Goal: Task Accomplishment & Management: Use online tool/utility

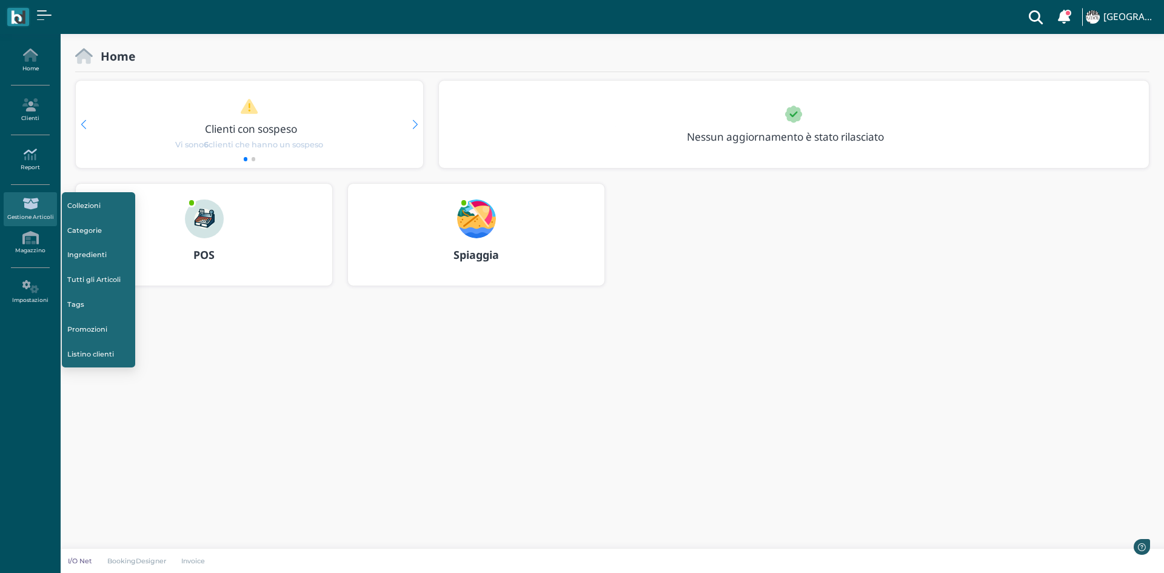
click at [30, 143] on link "Report" at bounding box center [30, 159] width 53 height 33
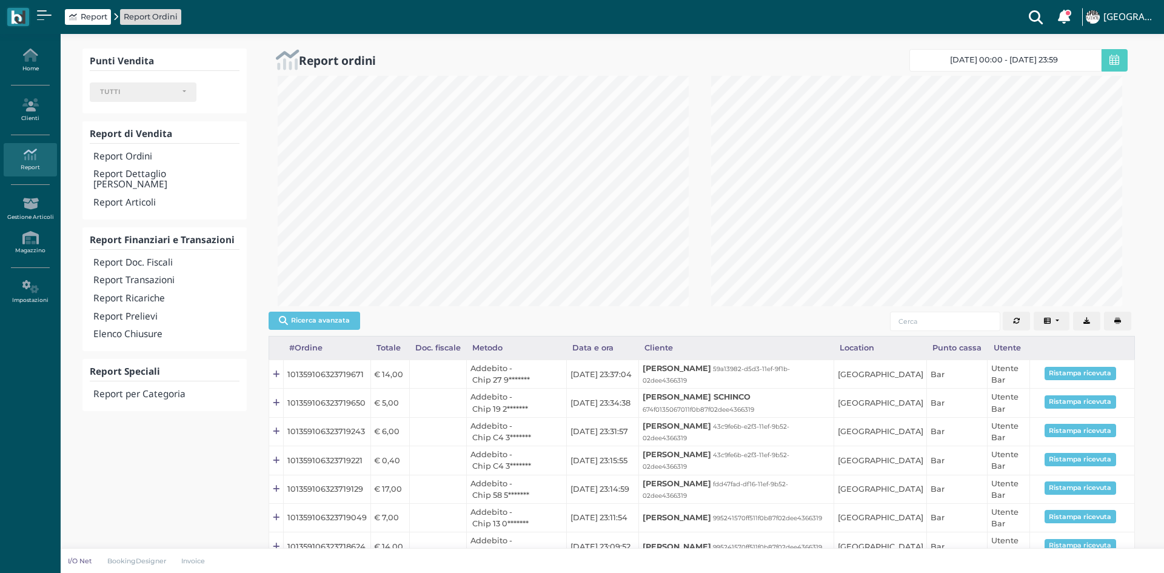
select select
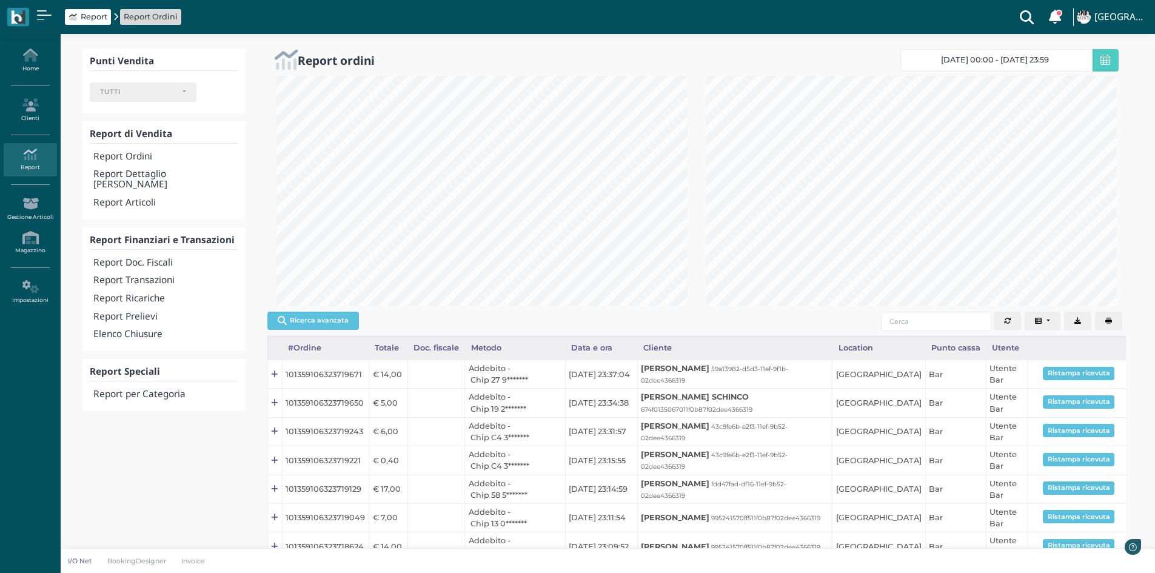
scroll to position [230, 429]
drag, startPoint x: 142, startPoint y: 252, endPoint x: 145, endPoint y: 273, distance: 21.4
click at [145, 273] on div "Report Doc. Fiscali Report Transazioni Report Ricariche Report Prelievi Elenco …" at bounding box center [164, 298] width 148 height 90
click at [201, 272] on div "Report Transazioni" at bounding box center [164, 281] width 148 height 18
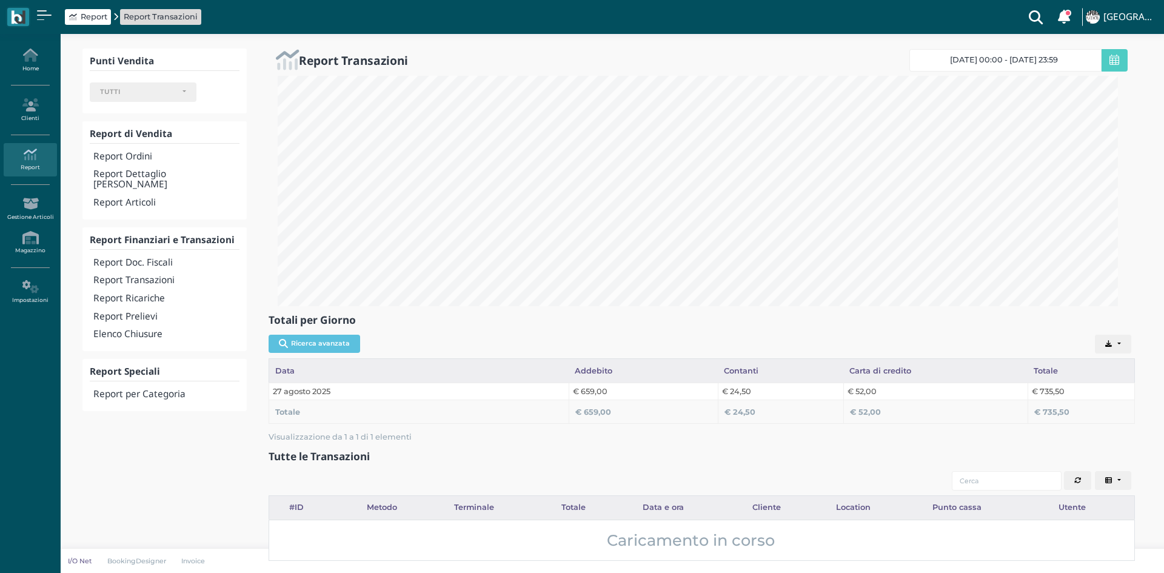
select select
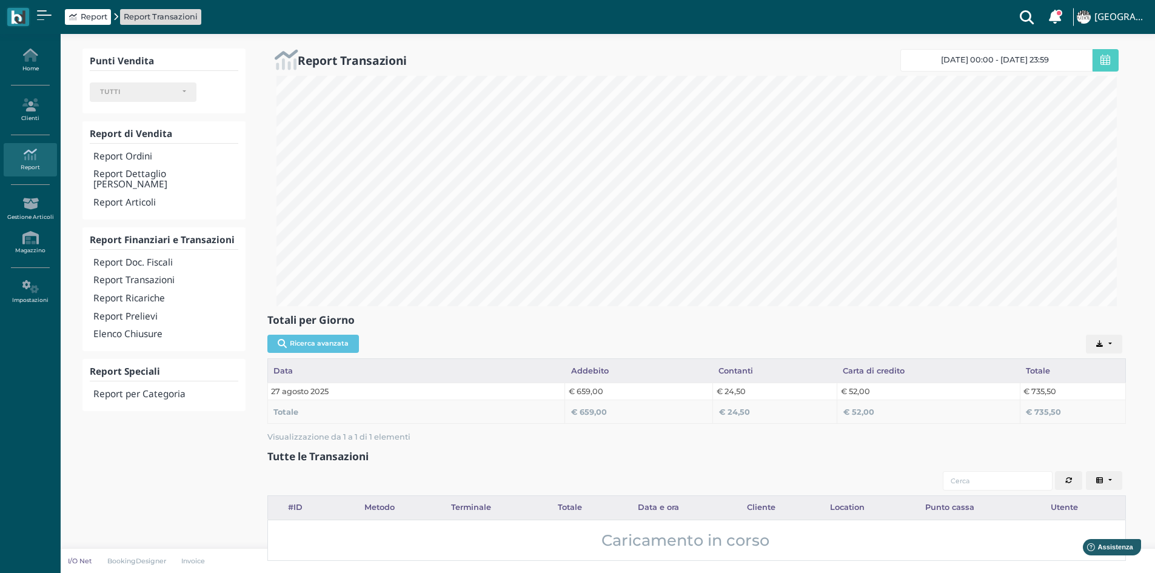
scroll to position [230, 858]
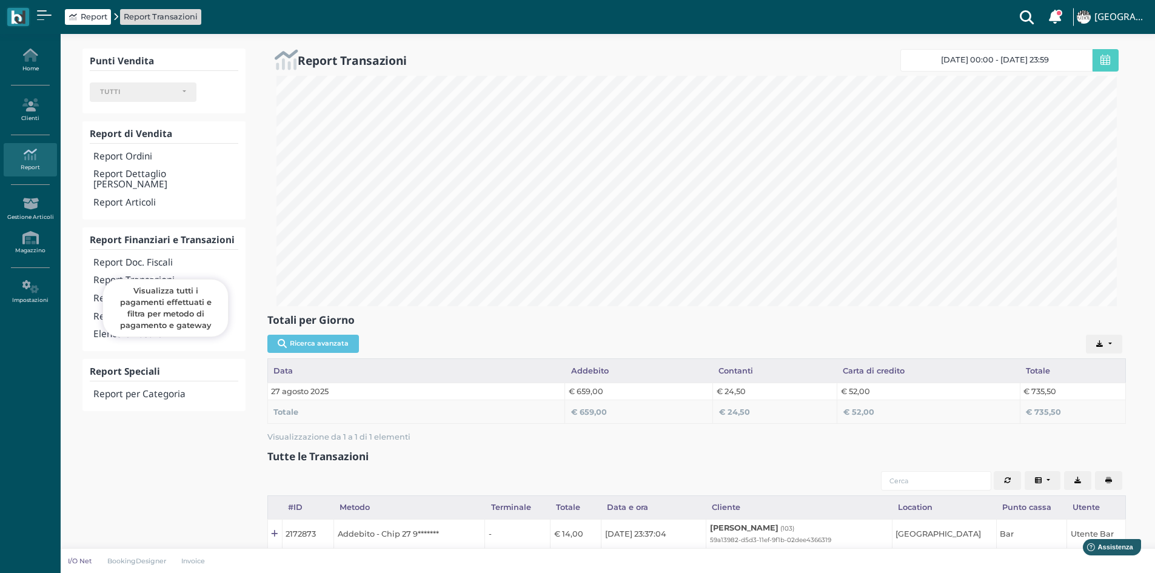
click at [143, 275] on h4 "Report Transazioni" at bounding box center [165, 280] width 144 height 10
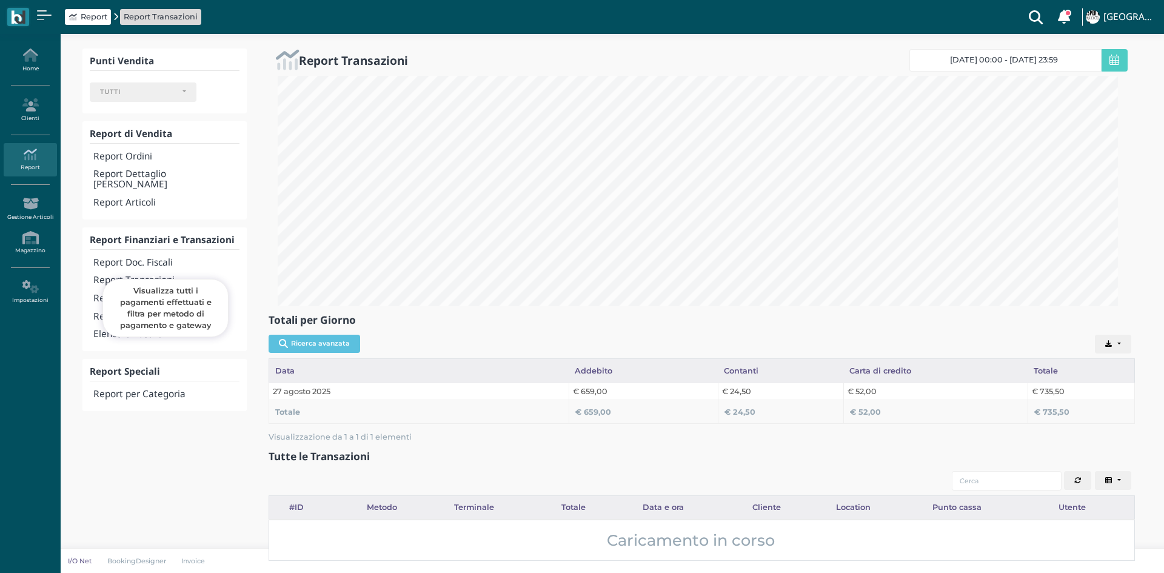
select select
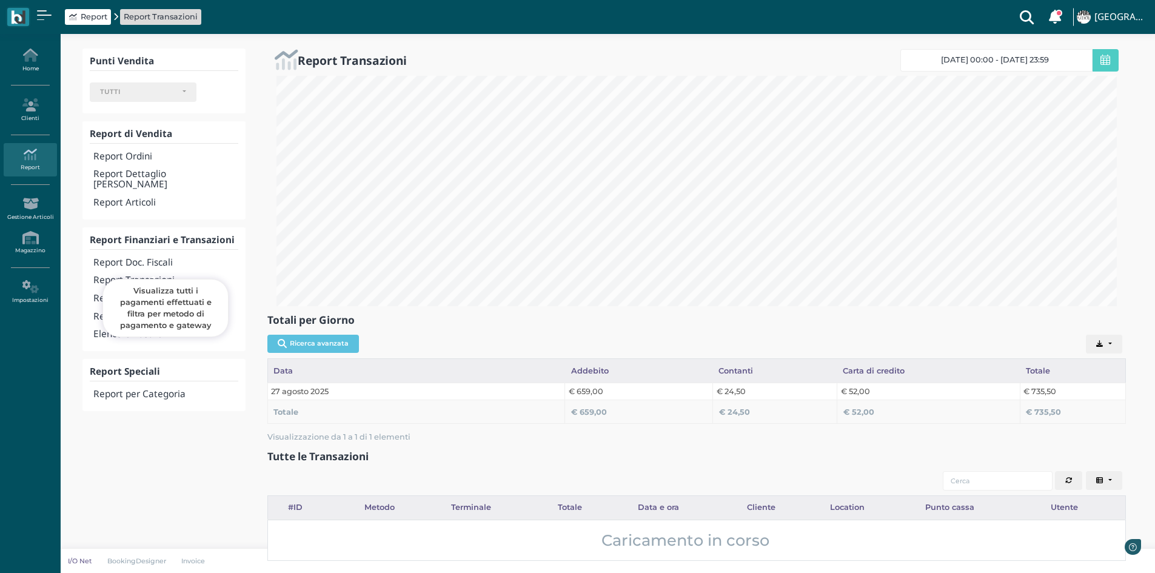
scroll to position [230, 858]
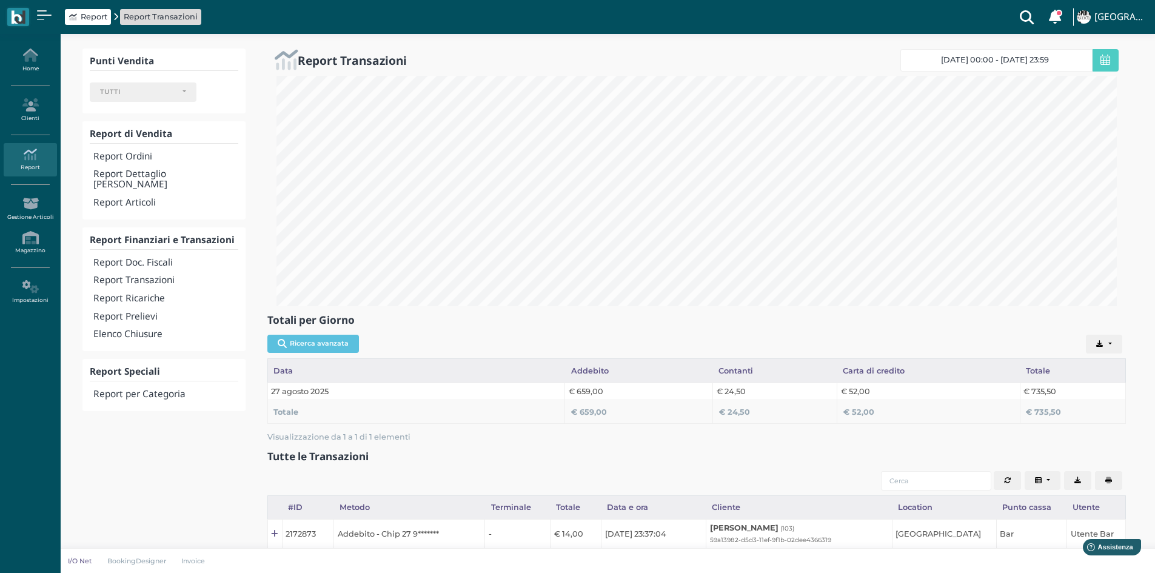
click at [143, 272] on div "Report Transazioni" at bounding box center [164, 281] width 148 height 18
select select
click at [154, 275] on h4 "Report Transazioni" at bounding box center [165, 280] width 144 height 10
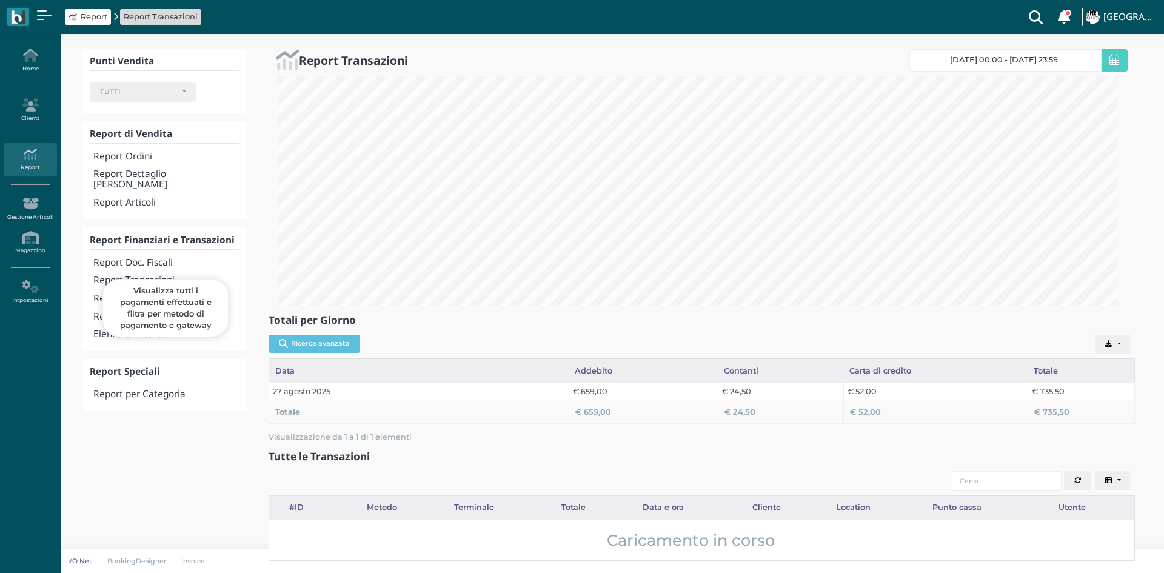
select select
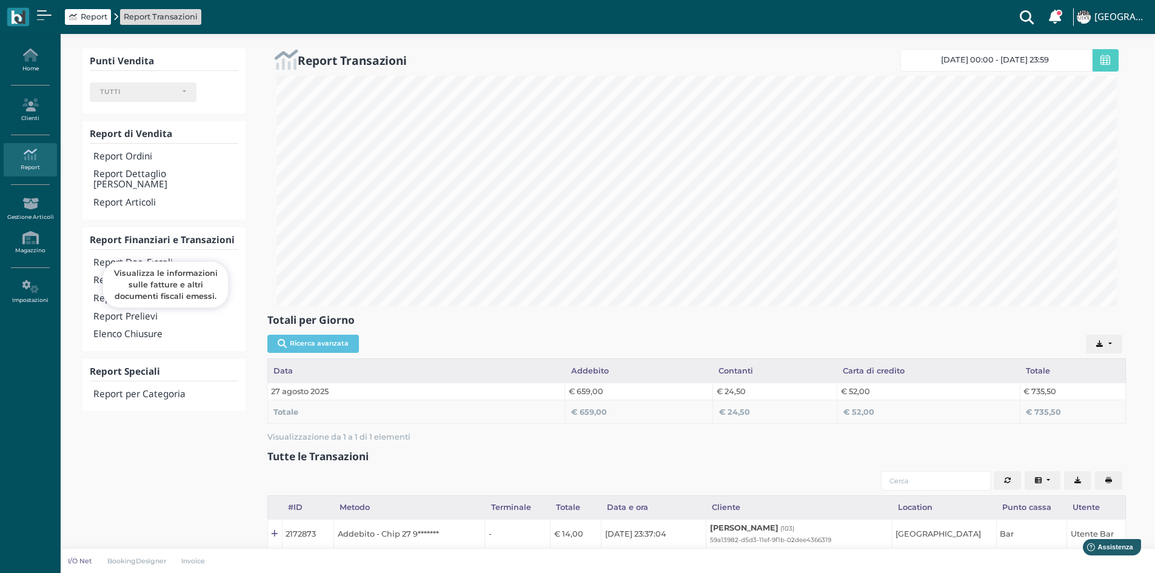
click at [143, 258] on h4 "Report Doc. Fiscali" at bounding box center [165, 263] width 144 height 10
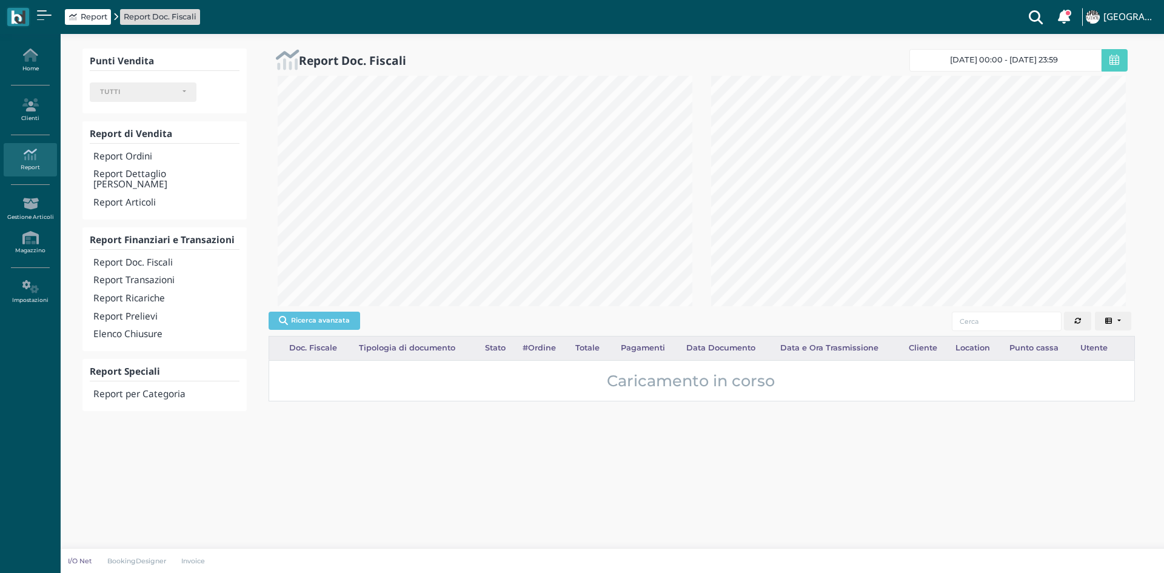
select select
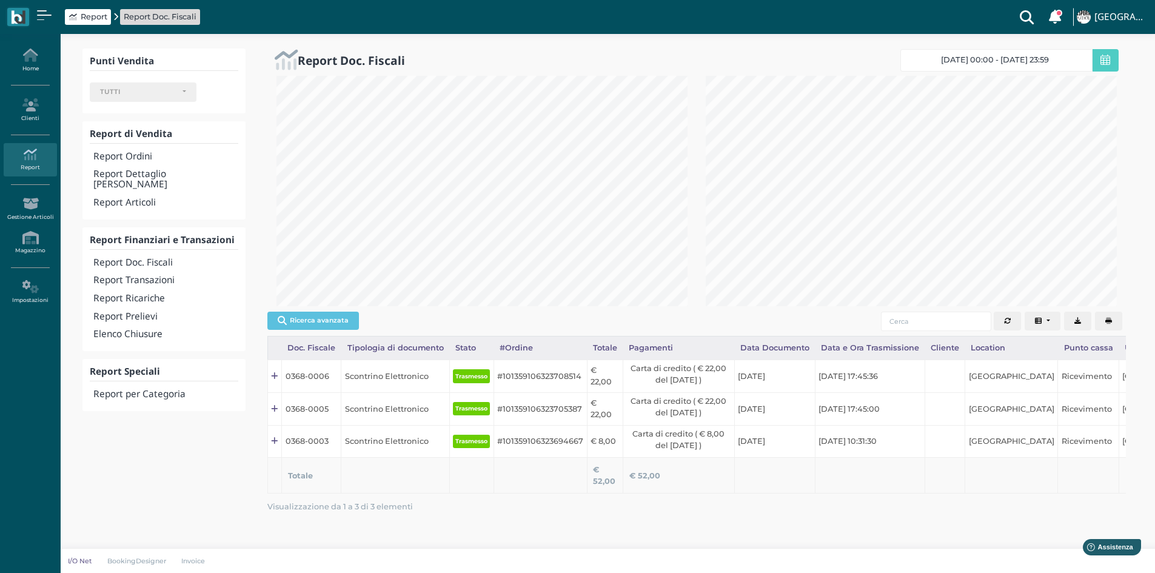
click at [1105, 319] on icon "button" at bounding box center [1108, 321] width 7 height 7
click at [131, 290] on div "Report Ricariche" at bounding box center [164, 299] width 148 height 18
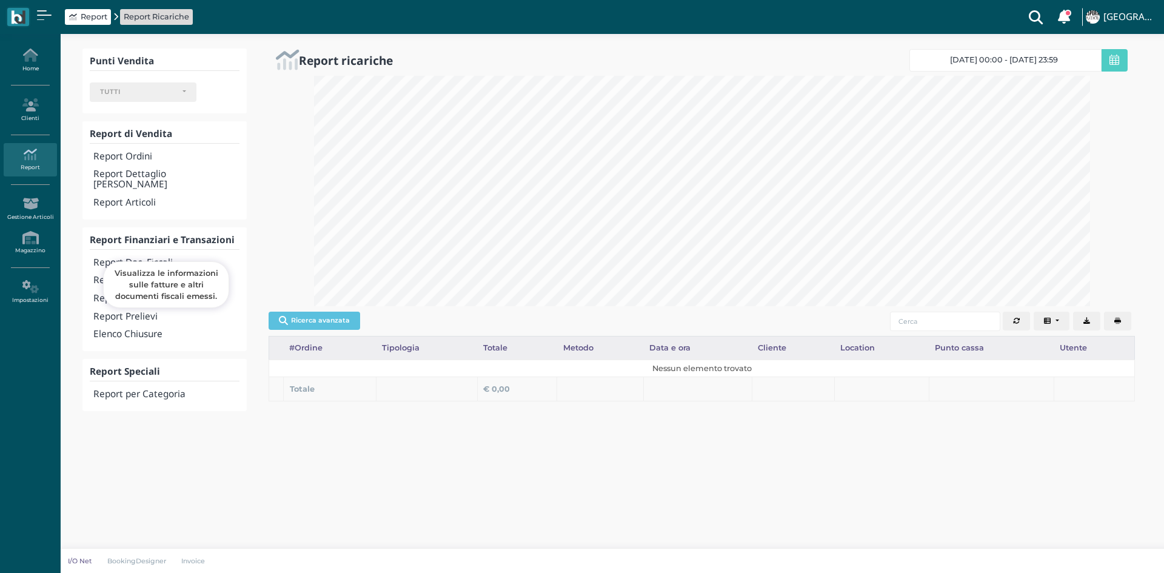
select select
click at [157, 275] on h4 "Report Transazioni" at bounding box center [166, 280] width 146 height 10
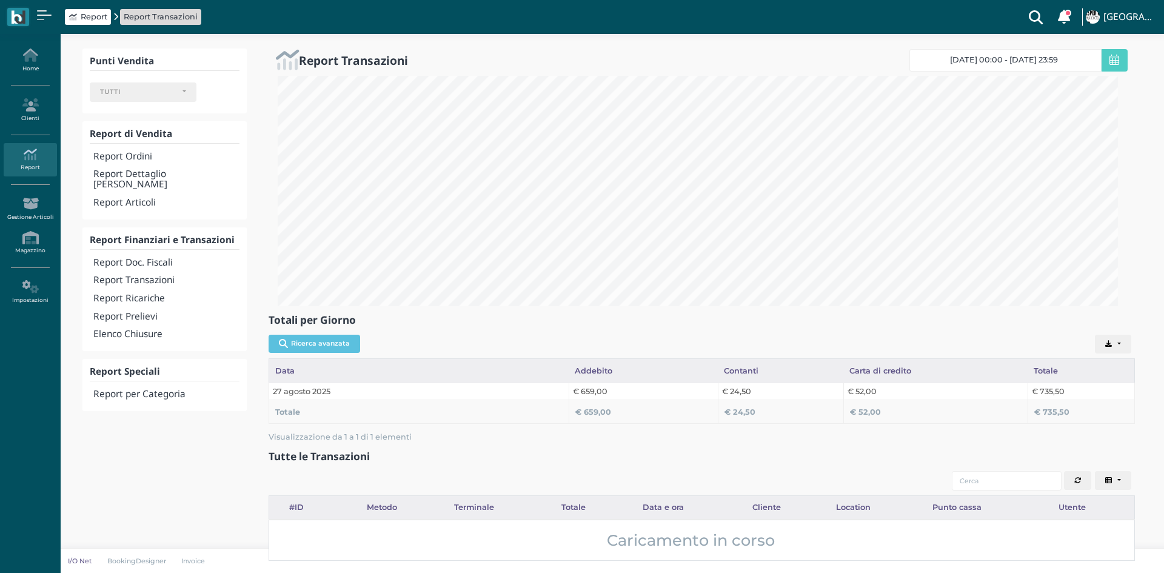
select select
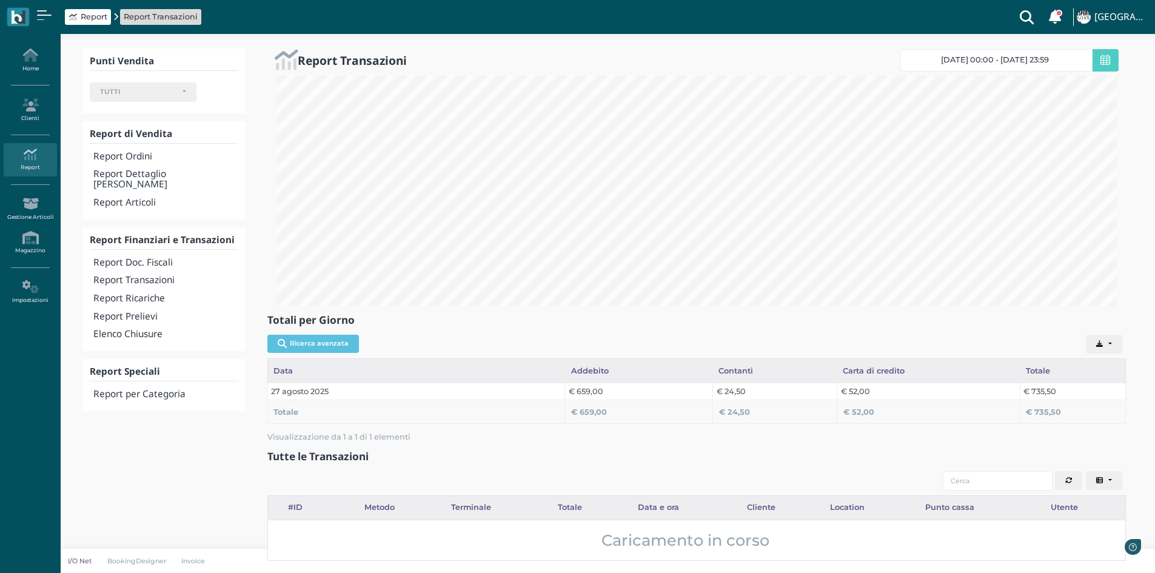
scroll to position [230, 858]
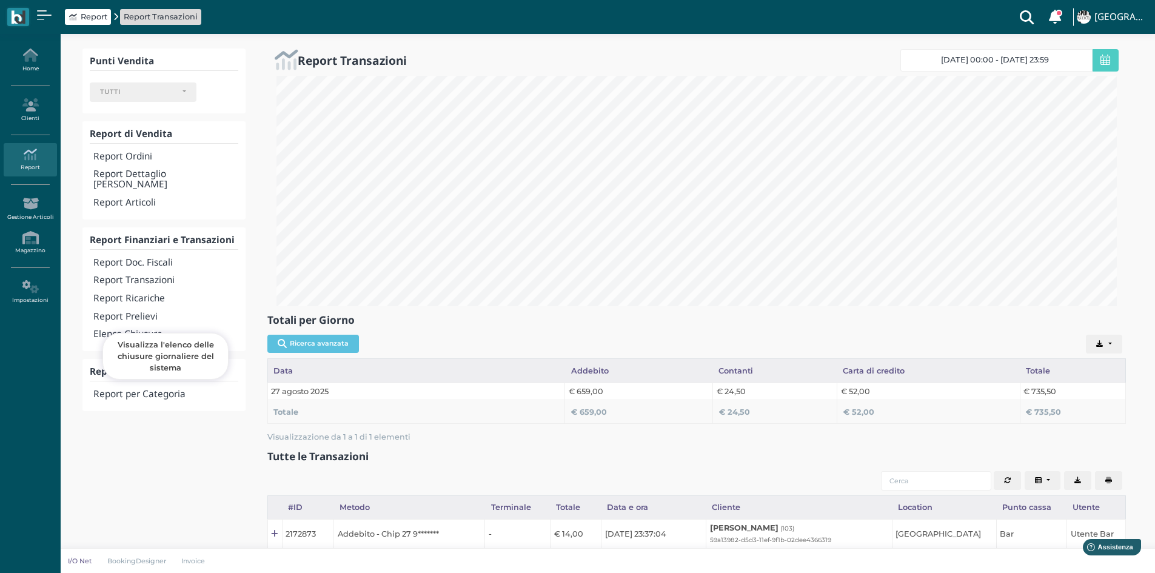
click at [161, 329] on h4 "Elenco Chiusure" at bounding box center [165, 334] width 144 height 10
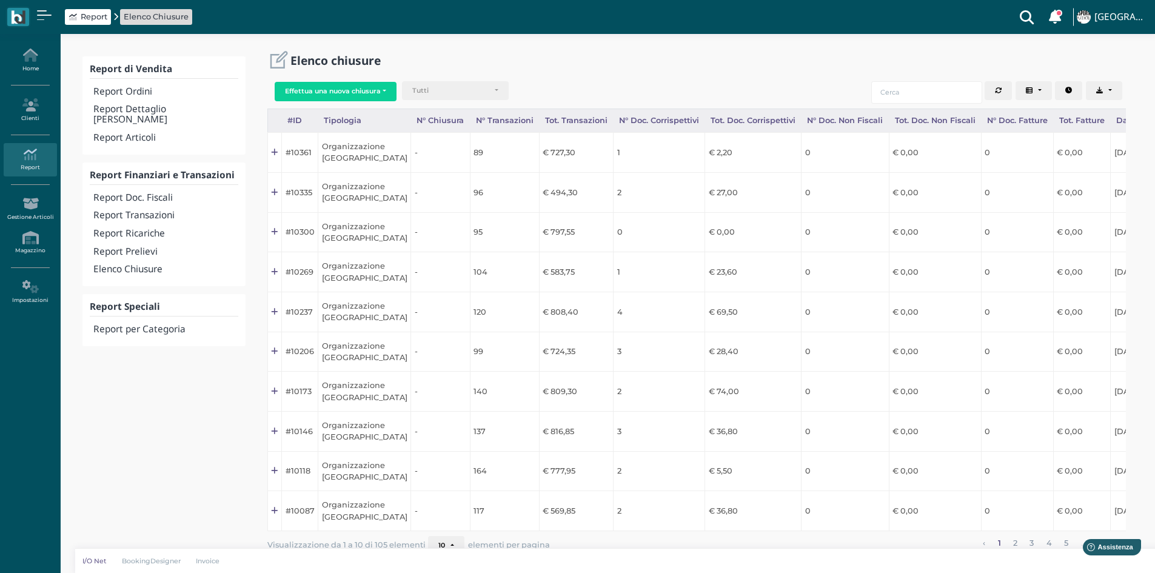
click at [787, 72] on div "Elenco chiusure" at bounding box center [696, 59] width 858 height 23
click at [379, 87] on button "Effettua una nuova chiusura" at bounding box center [336, 91] width 122 height 19
click at [342, 110] on span "Organizzazione" at bounding box center [322, 111] width 94 height 16
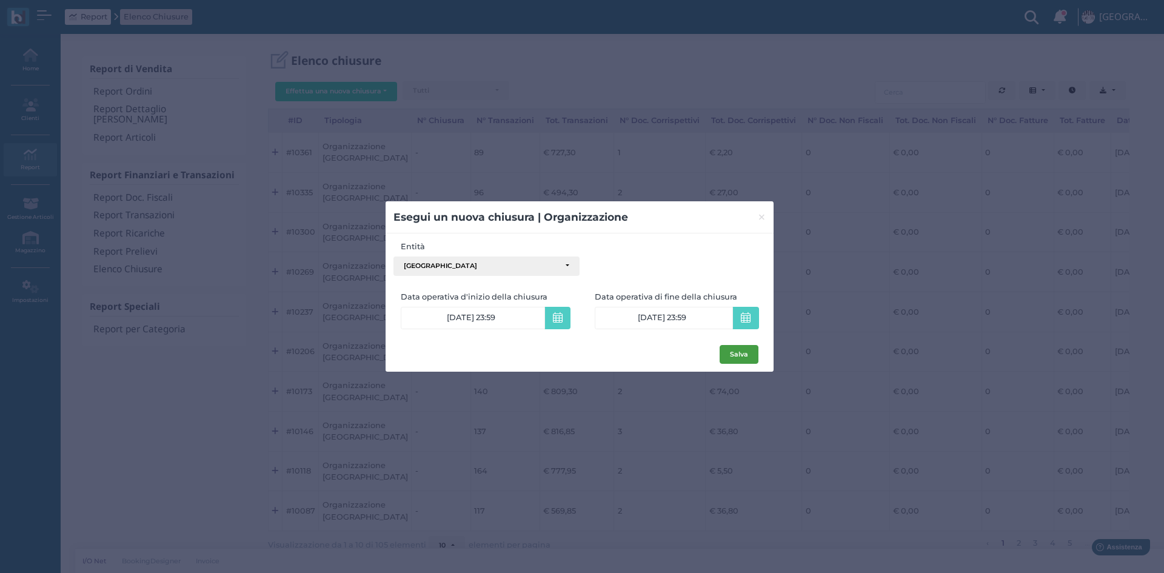
click at [733, 354] on button "Salva" at bounding box center [738, 354] width 39 height 19
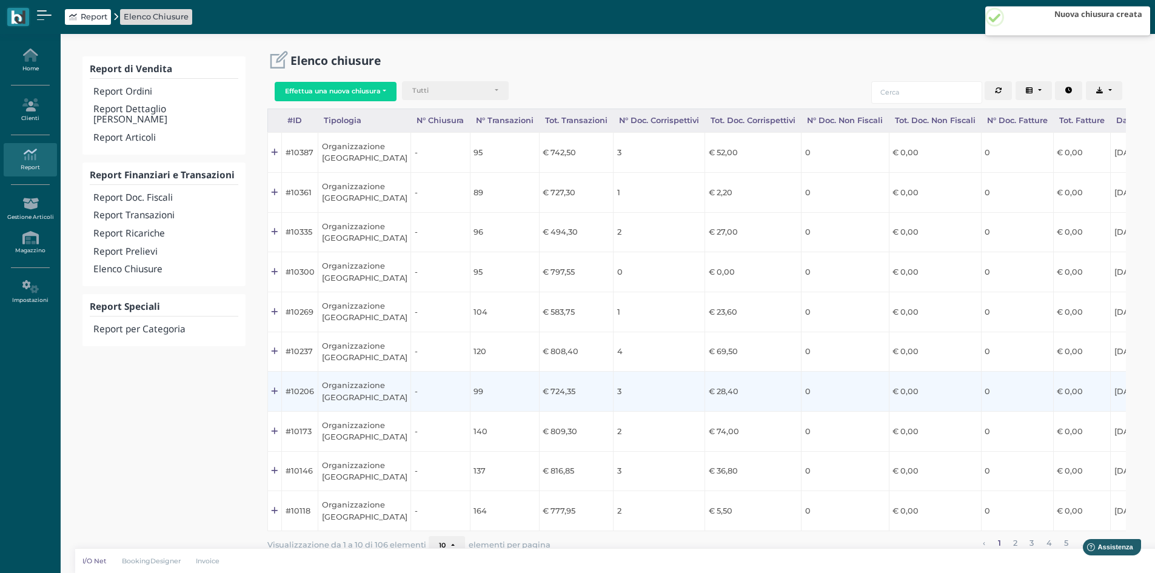
scroll to position [0, 121]
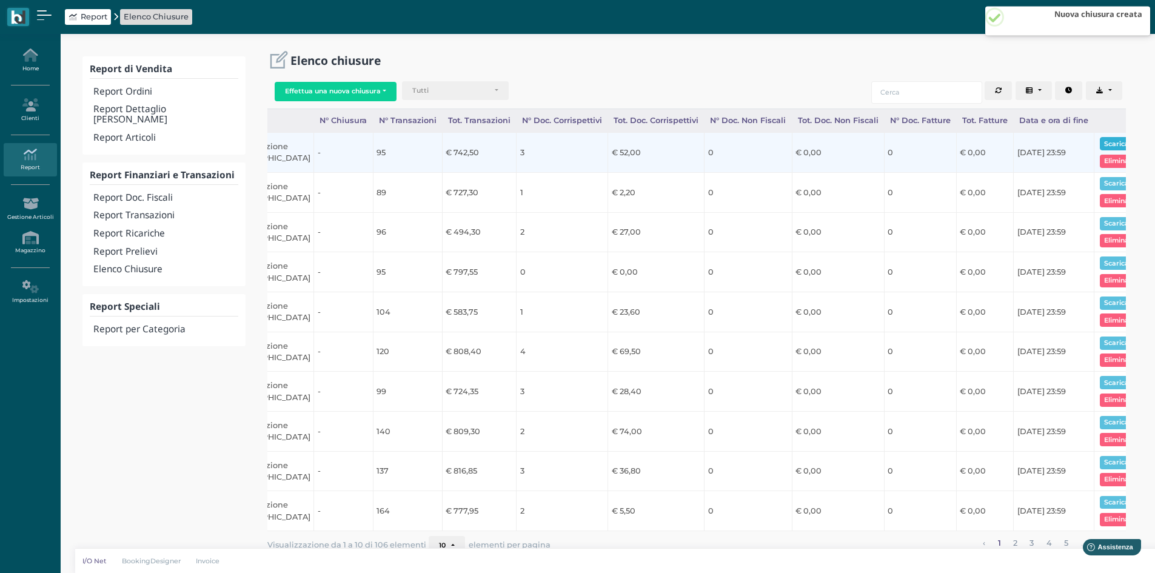
click at [1099, 139] on button "Scarica pdf" at bounding box center [1122, 143] width 47 height 13
click at [1099, 141] on button "Scarica pdf" at bounding box center [1122, 143] width 47 height 13
